Goal: Task Accomplishment & Management: Manage account settings

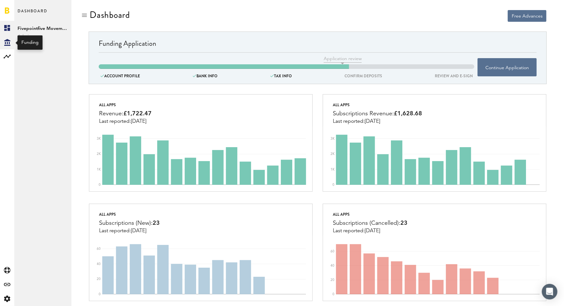
click at [6, 39] on icon at bounding box center [7, 42] width 6 height 7
click at [10, 56] on rect at bounding box center [7, 57] width 8 height 8
click at [31, 28] on link "Monetization" at bounding box center [42, 28] width 57 height 14
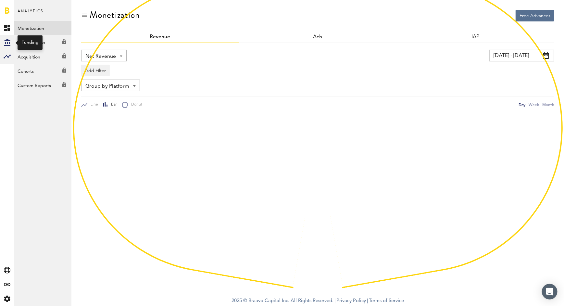
click at [3, 42] on div "Created with Sketch." at bounding box center [7, 42] width 14 height 14
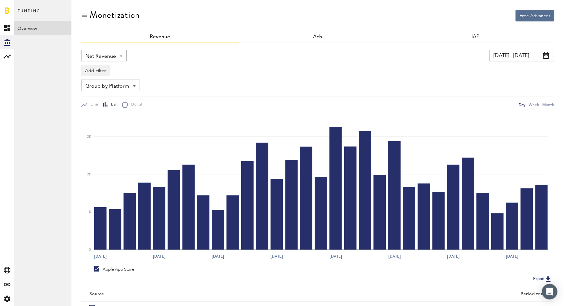
click at [31, 25] on link "Overview" at bounding box center [42, 28] width 57 height 14
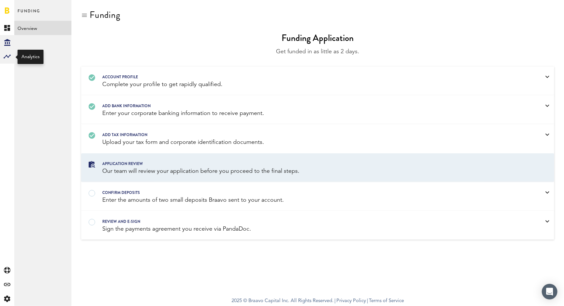
click at [8, 58] on rect at bounding box center [7, 57] width 8 height 8
click at [37, 28] on link "Monetization" at bounding box center [42, 28] width 57 height 14
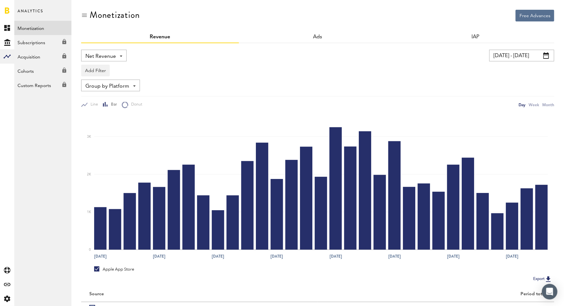
click at [546, 57] on span at bounding box center [546, 55] width 6 height 6
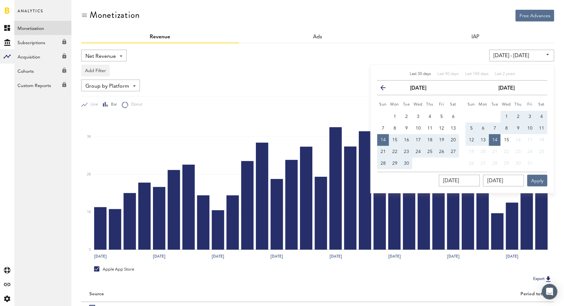
click at [387, 161] on button "28" at bounding box center [383, 163] width 12 height 12
type input "[DATE] - [DATE]"
type input "[DATE]"
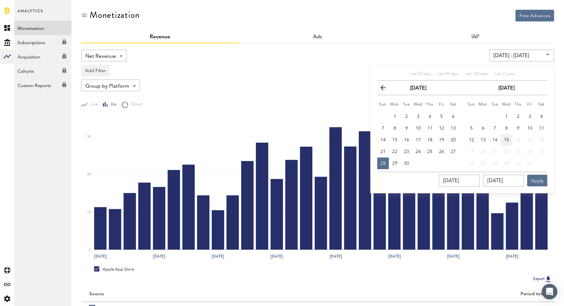
click at [508, 138] on span "15" at bounding box center [506, 140] width 5 height 5
type input "[DATE] - [DATE]"
type input "[DATE]"
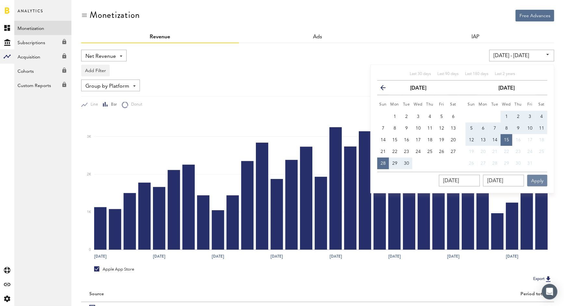
click at [543, 181] on button "Apply" at bounding box center [537, 181] width 20 height 12
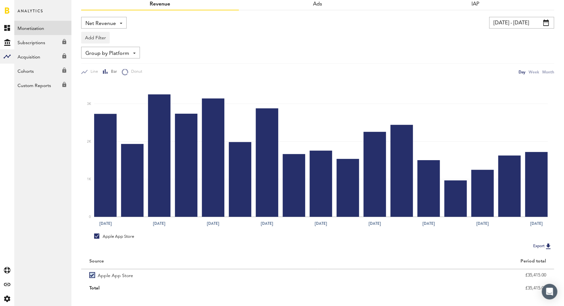
scroll to position [43, 0]
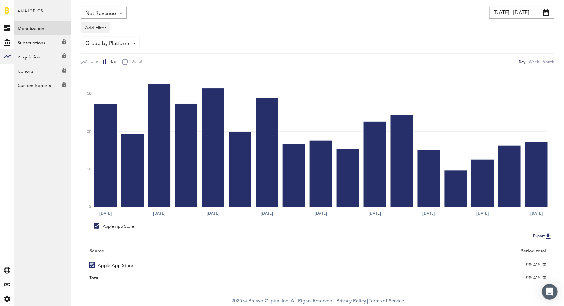
drag, startPoint x: 525, startPoint y: 278, endPoint x: 554, endPoint y: 278, distance: 29.2
click at [554, 278] on div "£35,415.00" at bounding box center [436, 277] width 237 height 11
copy div "£35,415.00"
click at [9, 298] on icon at bounding box center [7, 298] width 6 height 6
click at [42, 43] on link "Preferences" at bounding box center [42, 42] width 57 height 14
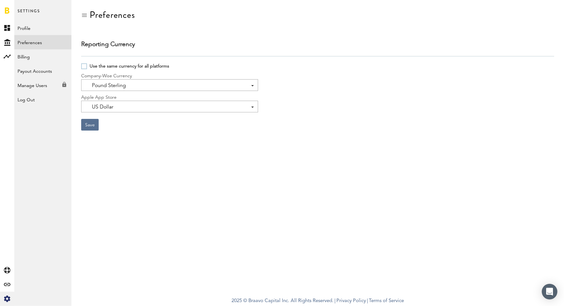
click at [133, 84] on div "Pound Sterling US Dollar Pound Sterling" at bounding box center [169, 85] width 177 height 12
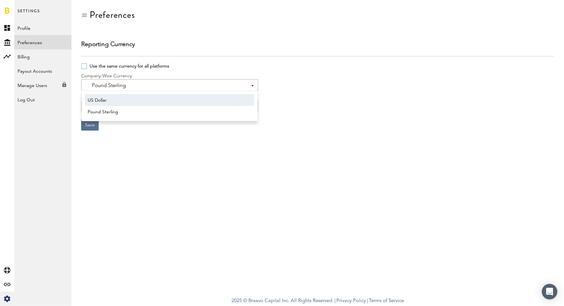
click at [126, 97] on span "US Dollar" at bounding box center [170, 100] width 164 height 11
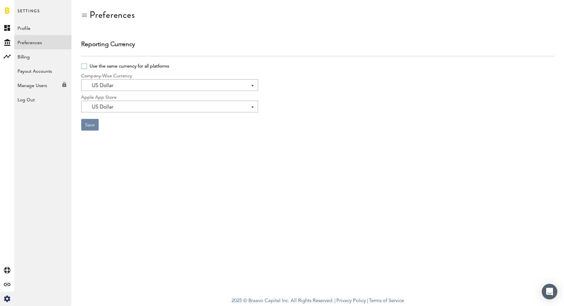
click at [92, 123] on button "Save" at bounding box center [90, 125] width 18 height 12
click at [8, 57] on icon at bounding box center [7, 57] width 7 height 4
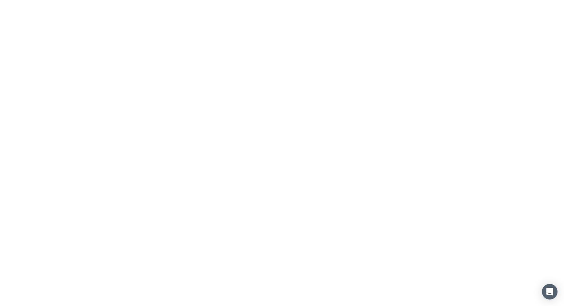
click at [45, 28] on div at bounding box center [282, 153] width 564 height 306
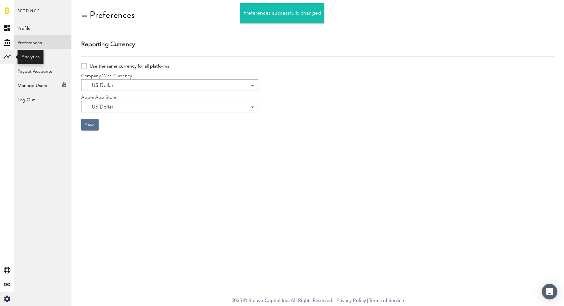
click at [7, 54] on rect at bounding box center [7, 57] width 8 height 8
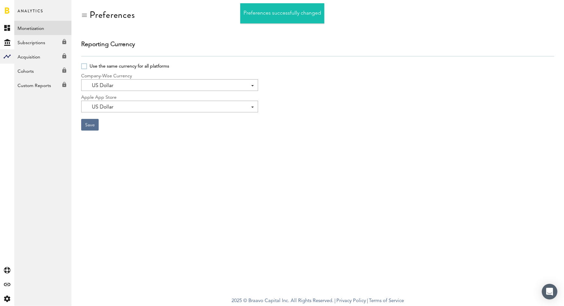
click at [32, 31] on link "Monetization" at bounding box center [42, 28] width 57 height 14
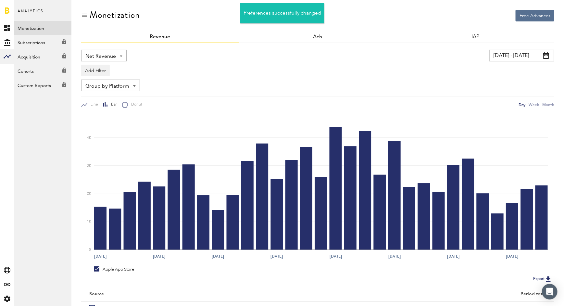
click at [546, 54] on span at bounding box center [546, 55] width 6 height 6
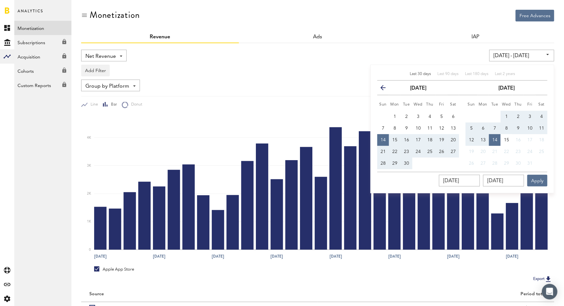
click at [380, 164] on button "28" at bounding box center [383, 163] width 12 height 12
type input "[DATE] - [DATE]"
type input "[DATE]"
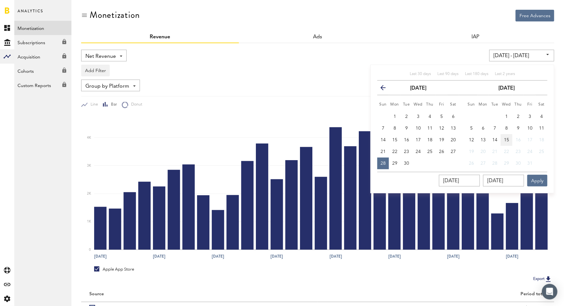
click at [506, 138] on span "15" at bounding box center [506, 140] width 5 height 5
type input "[DATE] - [DATE]"
type input "[DATE]"
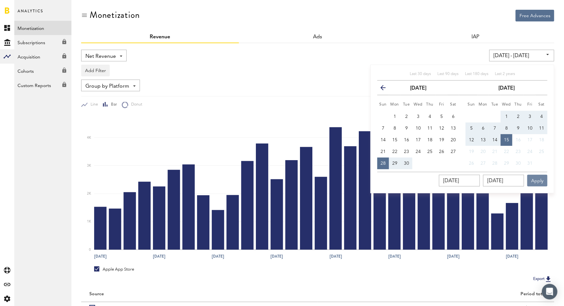
click at [536, 182] on button "Apply" at bounding box center [537, 181] width 20 height 12
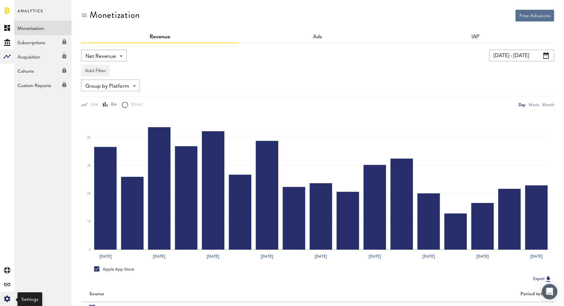
click at [9, 301] on icon "Created with Sketch." at bounding box center [7, 298] width 6 height 6
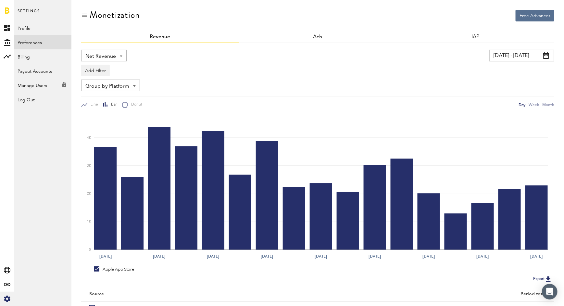
click at [42, 43] on link "Preferences" at bounding box center [42, 42] width 57 height 14
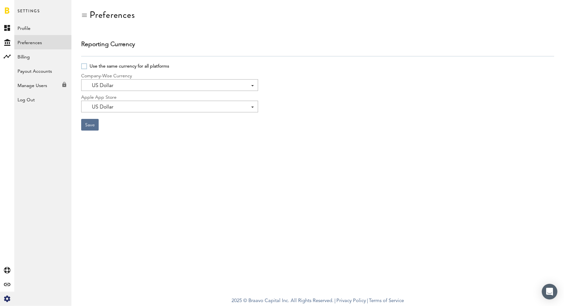
click at [196, 88] on div "US Dollar US Dollar Pound Sterling" at bounding box center [169, 85] width 177 height 12
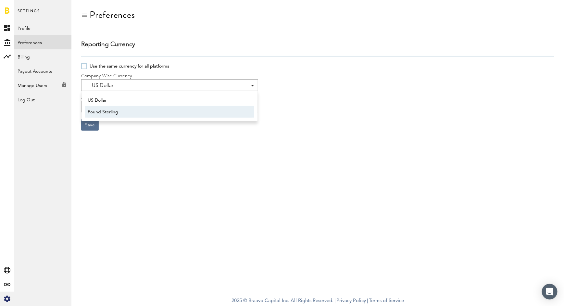
click at [168, 112] on span "Pound Sterling" at bounding box center [170, 111] width 164 height 11
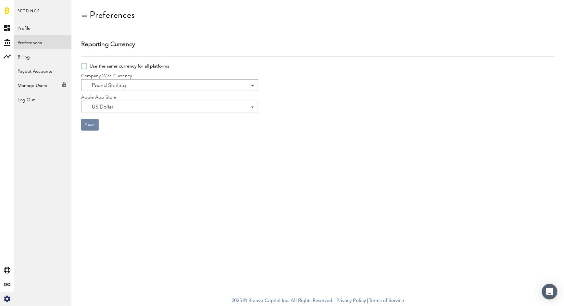
click at [88, 122] on button "Save" at bounding box center [90, 125] width 18 height 12
